Goal: Task Accomplishment & Management: Complete application form

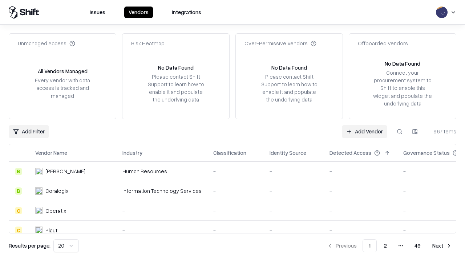
click at [364, 131] on link "Add Vendor" at bounding box center [364, 131] width 45 height 13
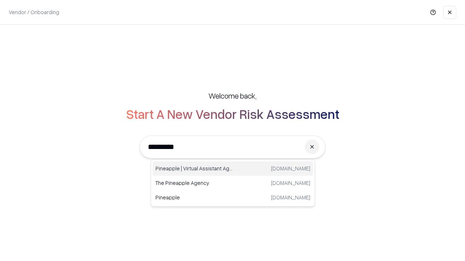
click at [233, 169] on div "Pineapple | Virtual Assistant Agency trypineapple.com" at bounding box center [232, 169] width 160 height 15
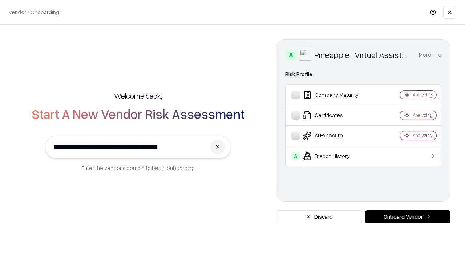
type input "**********"
click at [407, 217] on button "Onboard Vendor" at bounding box center [407, 217] width 85 height 13
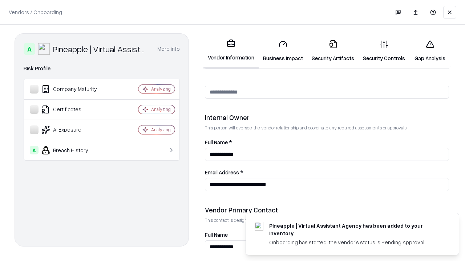
scroll to position [376, 0]
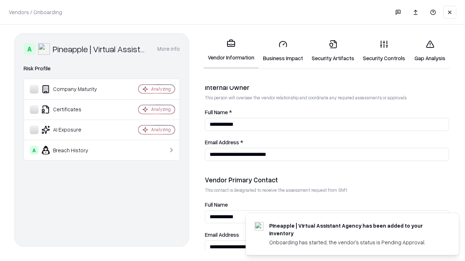
click at [333, 51] on link "Security Artifacts" at bounding box center [332, 51] width 51 height 34
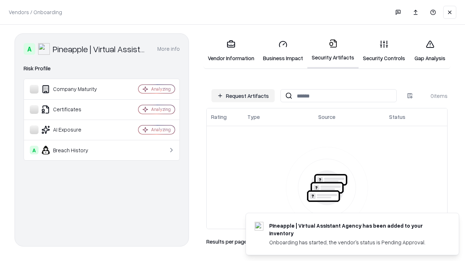
click at [243, 96] on button "Request Artifacts" at bounding box center [242, 95] width 63 height 13
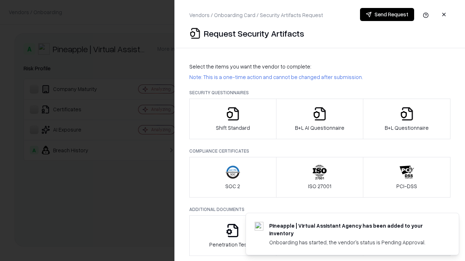
click at [406, 119] on icon "button" at bounding box center [406, 114] width 15 height 15
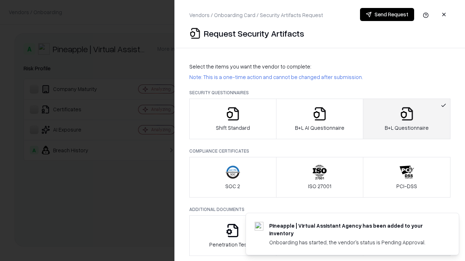
click at [319, 119] on icon "button" at bounding box center [319, 114] width 15 height 15
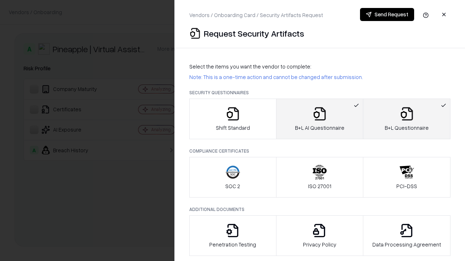
click at [387, 15] on button "Send Request" at bounding box center [387, 14] width 54 height 13
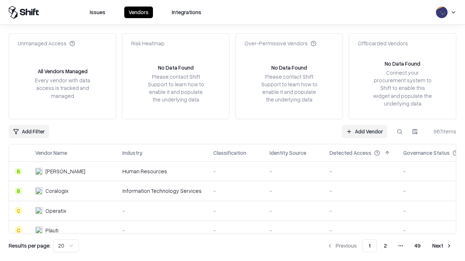
click at [399, 131] on button at bounding box center [399, 131] width 13 height 13
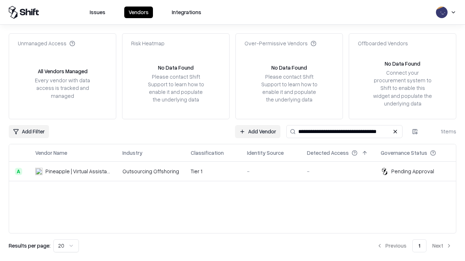
type input "**********"
click at [237, 171] on td "Tier 1" at bounding box center [213, 172] width 56 height 20
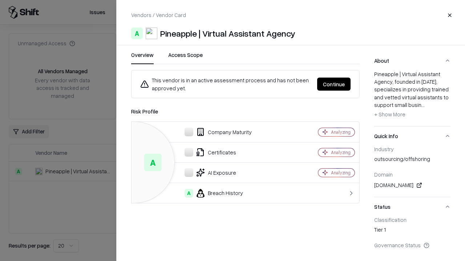
click at [334, 84] on button "Continue" at bounding box center [333, 84] width 33 height 13
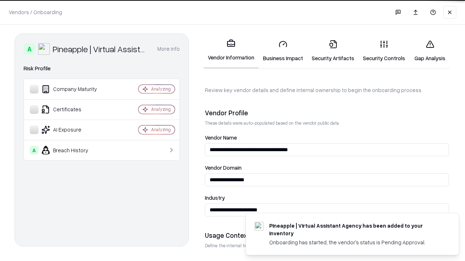
click at [333, 51] on link "Security Artifacts" at bounding box center [332, 51] width 51 height 34
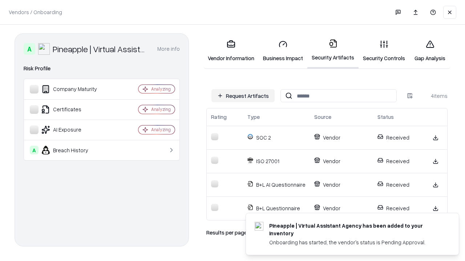
click at [430, 51] on link "Gap Analysis" at bounding box center [429, 51] width 41 height 34
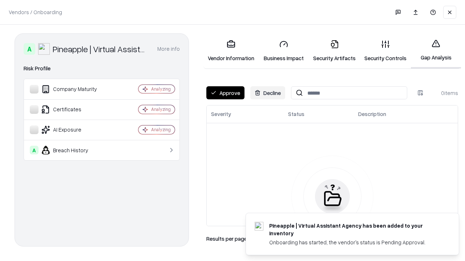
click at [225, 93] on button "Approve" at bounding box center [225, 92] width 38 height 13
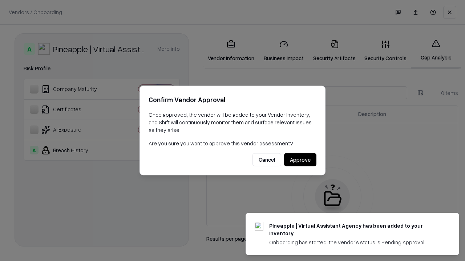
click at [300, 160] on button "Approve" at bounding box center [300, 160] width 32 height 13
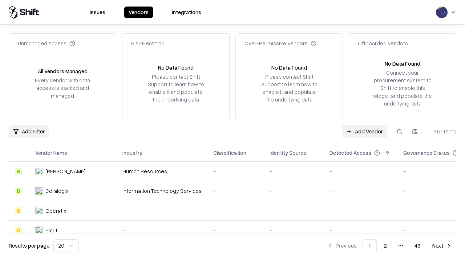
type input "**********"
click at [364, 131] on link "Add Vendor" at bounding box center [364, 131] width 45 height 13
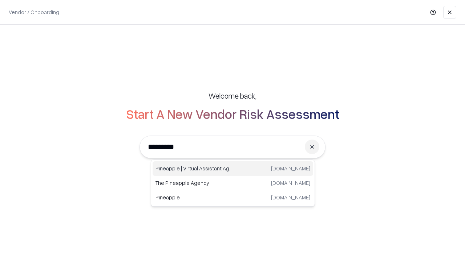
click at [233, 169] on div "Pineapple | Virtual Assistant Agency [DOMAIN_NAME]" at bounding box center [232, 169] width 160 height 15
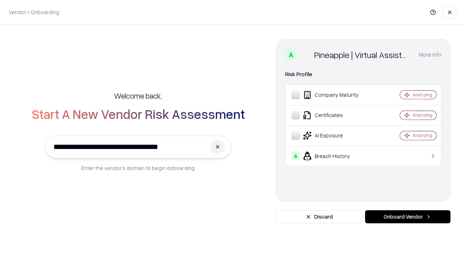
type input "**********"
click at [407, 217] on button "Onboard Vendor" at bounding box center [407, 217] width 85 height 13
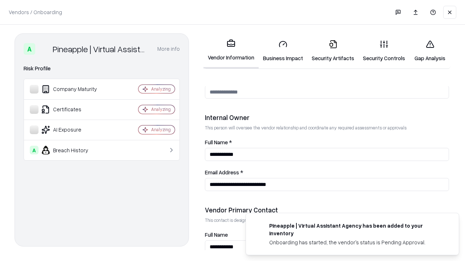
scroll to position [376, 0]
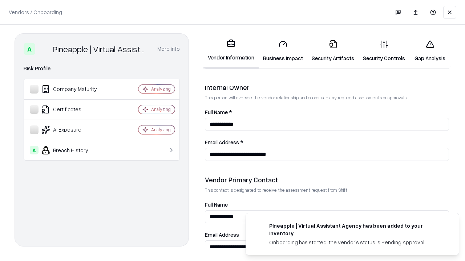
click at [430, 51] on link "Gap Analysis" at bounding box center [429, 51] width 41 height 34
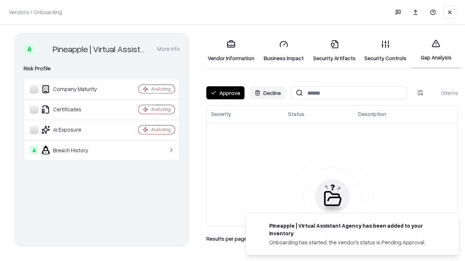
click at [225, 93] on button "Approve" at bounding box center [225, 92] width 38 height 13
